Goal: Task Accomplishment & Management: Manage account settings

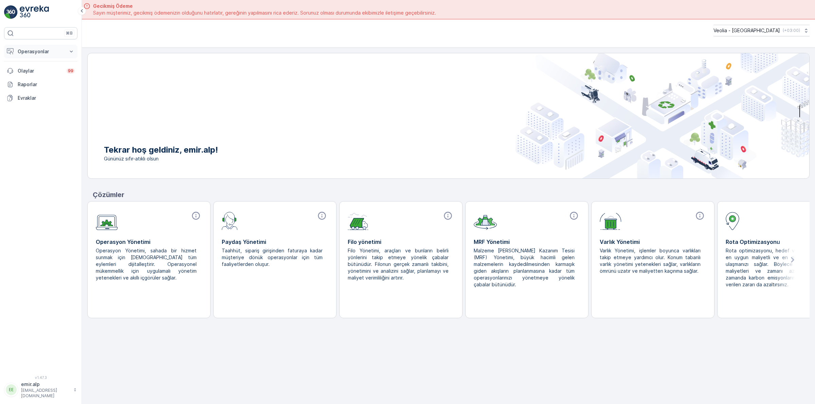
click at [38, 53] on p "Operasyonlar" at bounding box center [41, 51] width 46 height 7
click at [45, 82] on p "Rotalar & Görevler" at bounding box center [38, 82] width 42 height 7
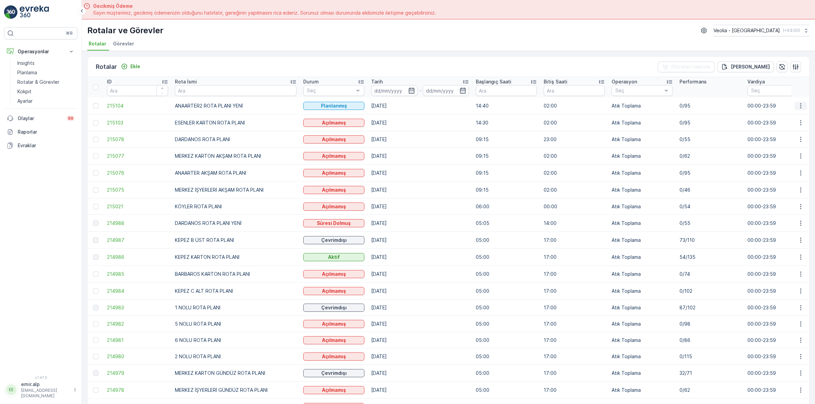
click at [795, 106] on button "button" at bounding box center [801, 106] width 12 height 8
click at [773, 142] on span "Atanan Kişiyi Değiştir" at bounding box center [782, 144] width 48 height 7
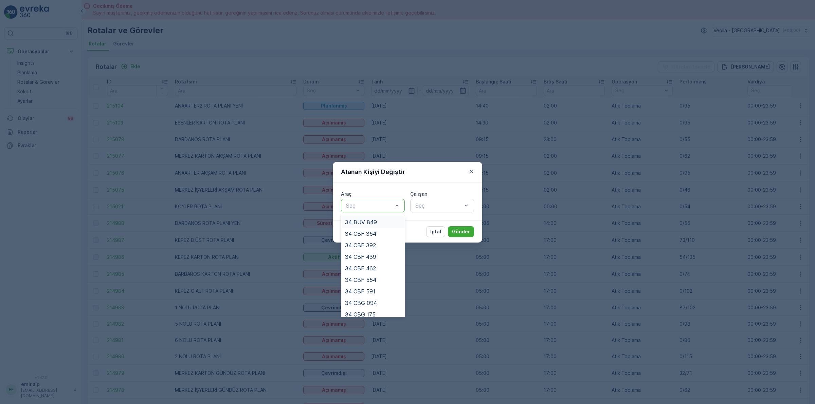
click at [365, 206] on div at bounding box center [369, 206] width 48 height 6
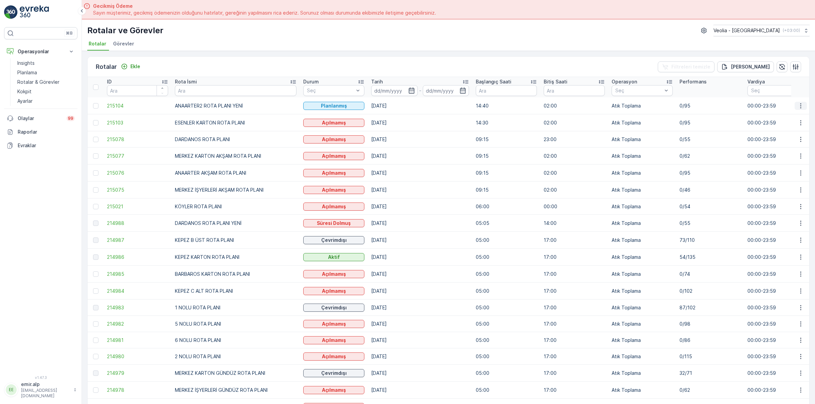
click at [800, 104] on icon "button" at bounding box center [800, 106] width 7 height 7
click at [781, 141] on span "Atanan Kişiyi Değiştir" at bounding box center [782, 144] width 48 height 7
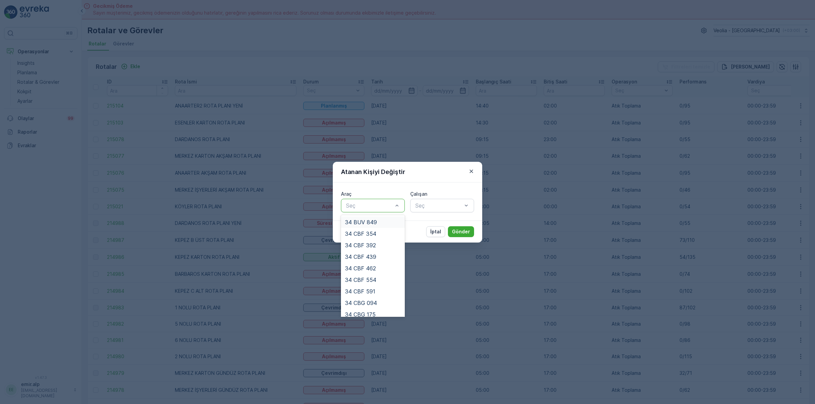
click at [345, 208] on input "text" at bounding box center [346, 206] width 2 height 6
type input "886"
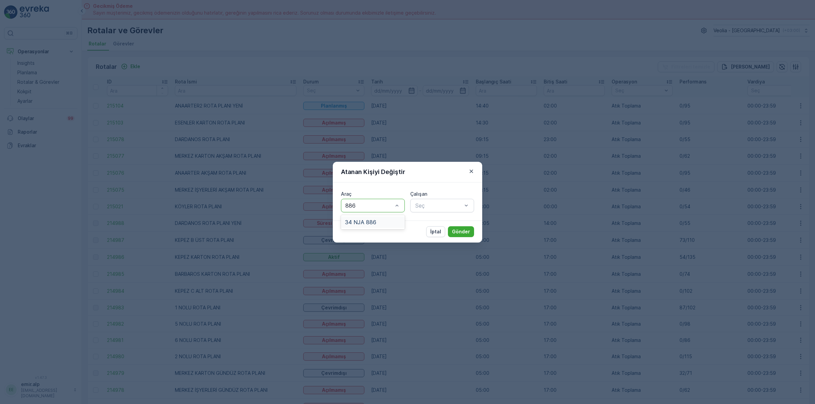
click at [373, 217] on div "34 NJA 886" at bounding box center [373, 223] width 64 height 12
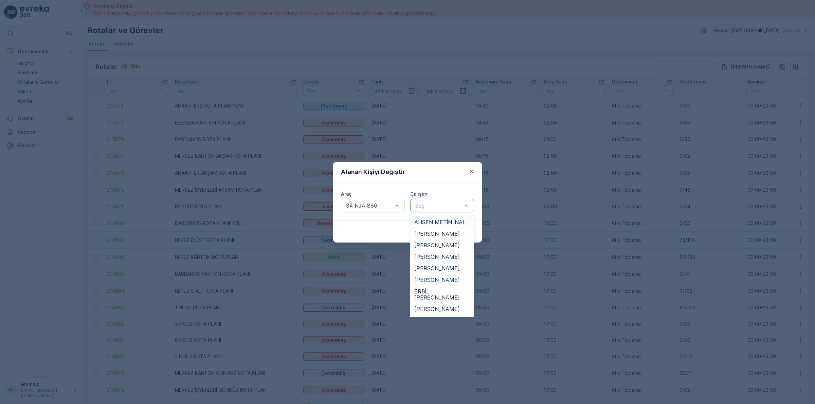
click at [432, 203] on div at bounding box center [439, 206] width 48 height 6
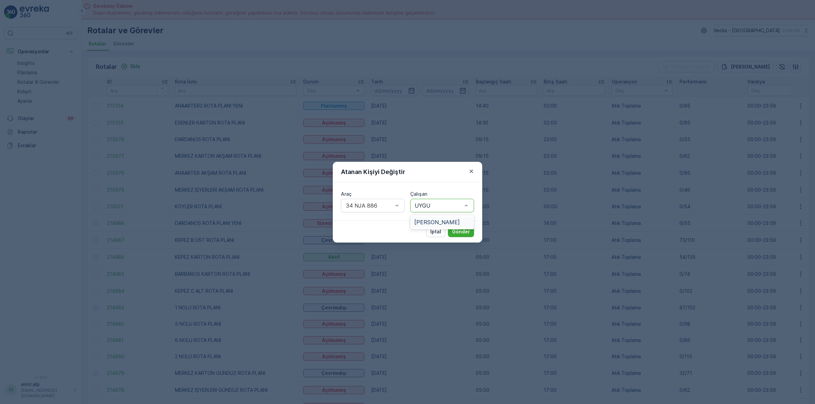
type input "UYGU"
click at [427, 214] on div "Araç 34 NJA 886 Çalışan 1 result available for search term UYGU. Use Up and Dow…" at bounding box center [407, 202] width 149 height 38
click at [425, 207] on div at bounding box center [439, 206] width 48 height 6
type input "UYG"
click at [432, 226] on div "[PERSON_NAME]" at bounding box center [442, 223] width 64 height 12
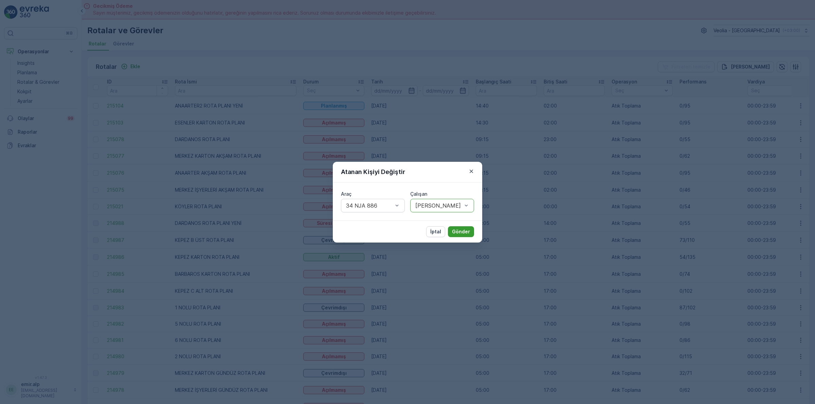
click at [463, 233] on p "Gönder" at bounding box center [461, 232] width 18 height 7
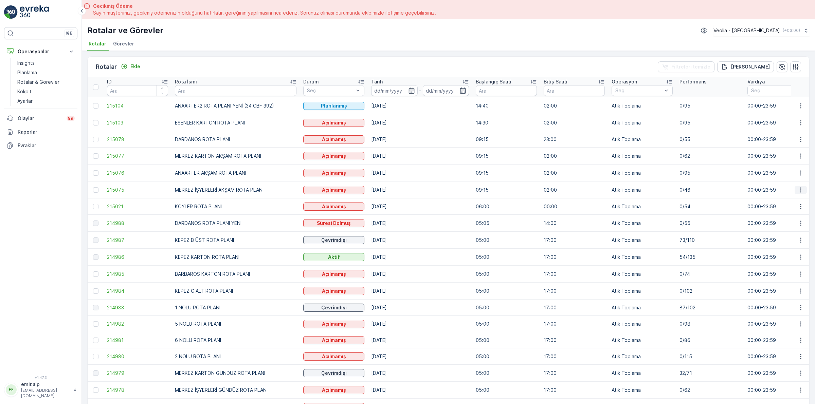
click at [799, 190] on icon "button" at bounding box center [800, 190] width 7 height 7
click at [780, 228] on span "Atanan Kişiyi Değiştir" at bounding box center [782, 229] width 48 height 7
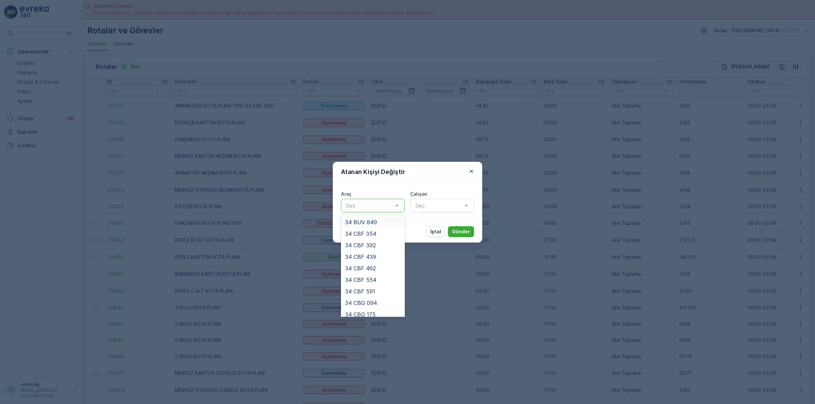
click at [358, 205] on div at bounding box center [369, 206] width 48 height 6
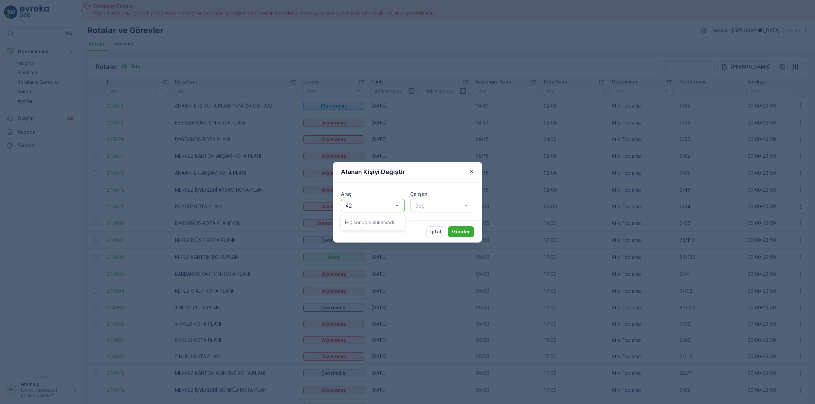
type input "4"
type input "242"
click at [371, 225] on span "34 NGP 242" at bounding box center [361, 222] width 32 height 6
click at [434, 208] on div at bounding box center [439, 206] width 48 height 6
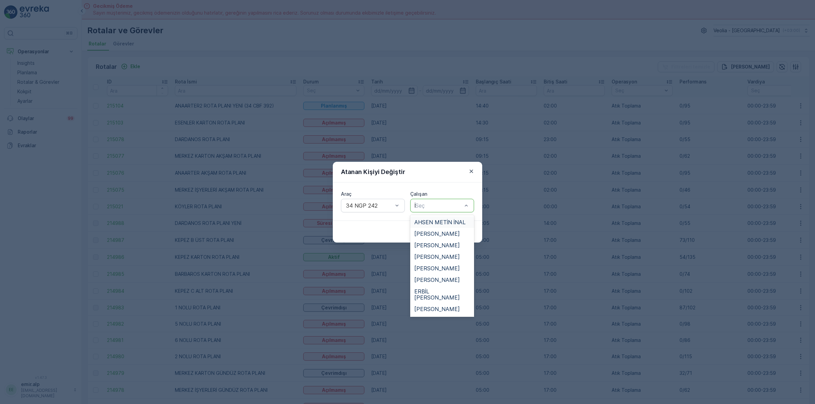
type input "İS"
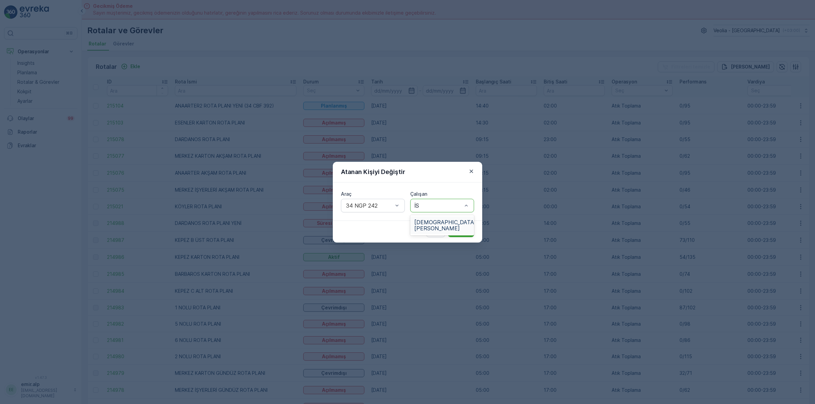
click at [434, 220] on span "[DEMOGRAPHIC_DATA][PERSON_NAME]" at bounding box center [445, 225] width 62 height 12
click at [461, 227] on button "Gönder" at bounding box center [461, 232] width 26 height 11
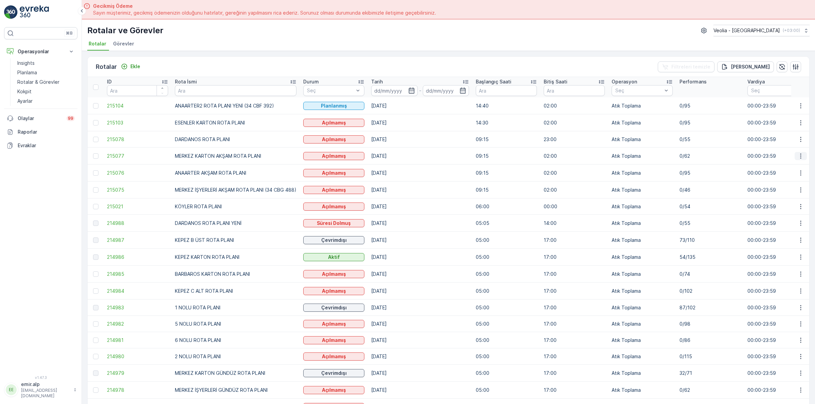
click at [797, 155] on icon "button" at bounding box center [800, 156] width 7 height 7
click at [781, 192] on span "Atanan Kişiyi Değiştir" at bounding box center [782, 195] width 48 height 7
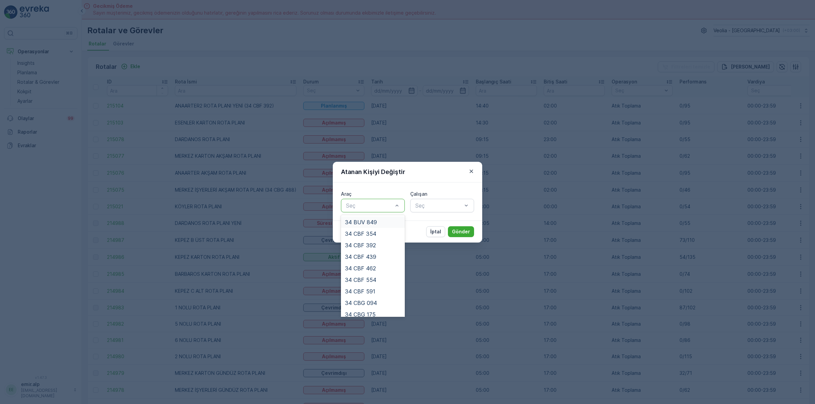
click at [375, 205] on div at bounding box center [369, 206] width 48 height 6
type input "31"
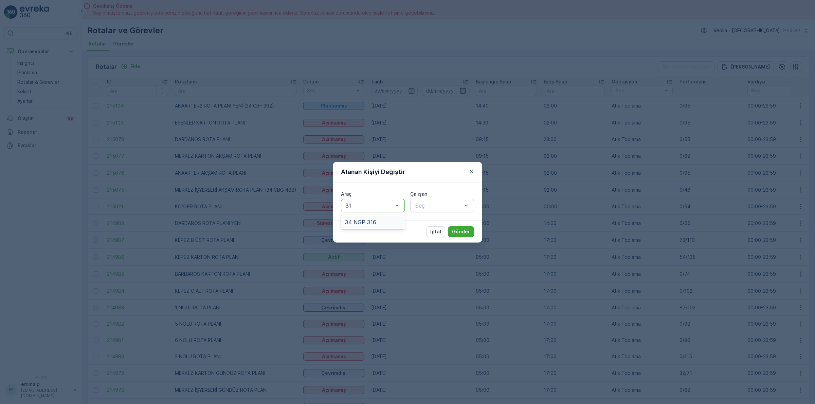
click at [372, 218] on div "34 NGP 316" at bounding box center [373, 223] width 64 height 12
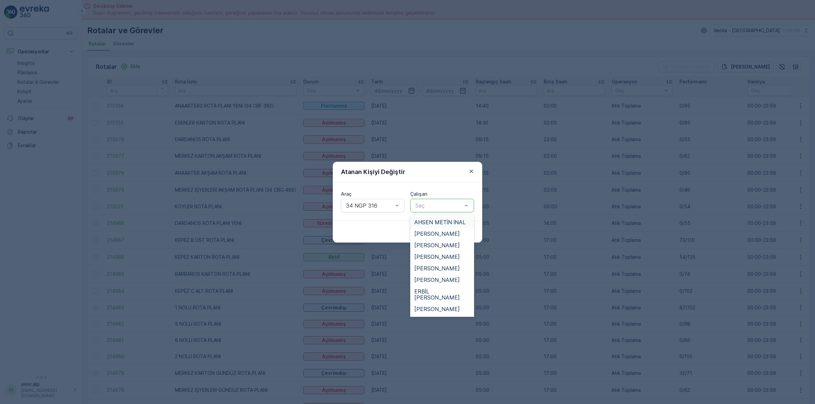
click at [454, 206] on div at bounding box center [439, 206] width 48 height 6
type input "SA"
click at [437, 256] on span "SALİH UÇAR" at bounding box center [430, 257] width 32 height 6
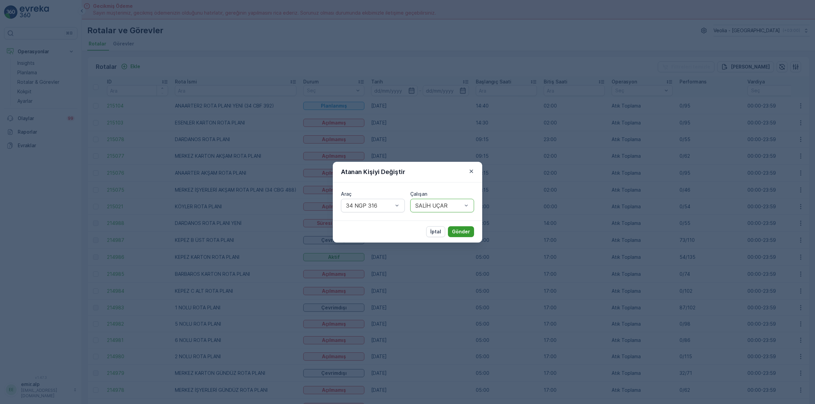
click at [461, 228] on button "Gönder" at bounding box center [461, 232] width 26 height 11
